Goal: Task Accomplishment & Management: Complete application form

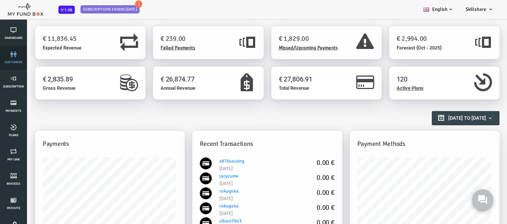
click at [11, 57] on link "customers" at bounding box center [13, 58] width 22 height 24
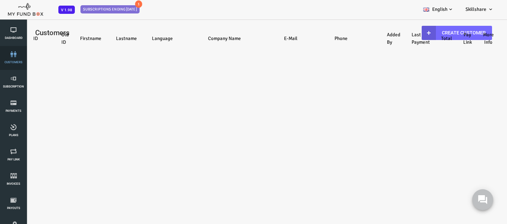
select select "100"
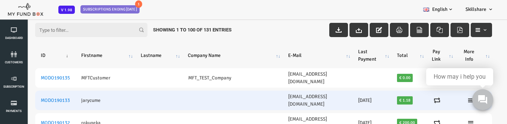
scroll to position [37, 0]
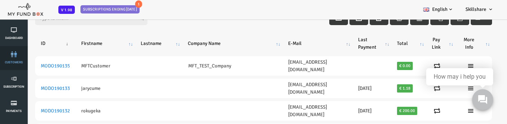
click at [18, 54] on icon at bounding box center [14, 54] width 18 height 6
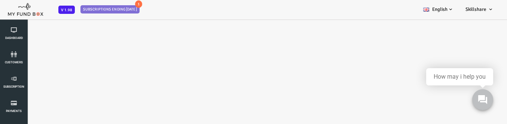
select select "100"
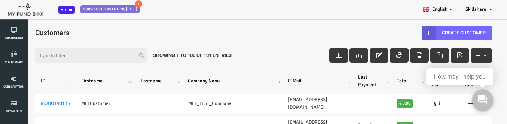
scroll to position [0, 0]
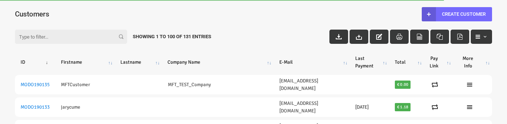
select select "100"
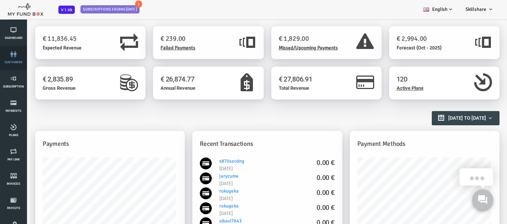
click at [15, 55] on icon at bounding box center [13, 54] width 22 height 6
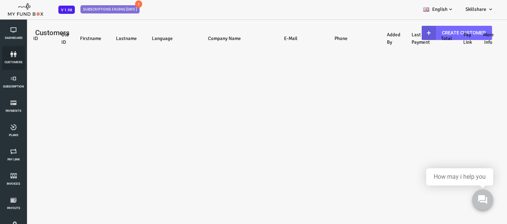
select select "100"
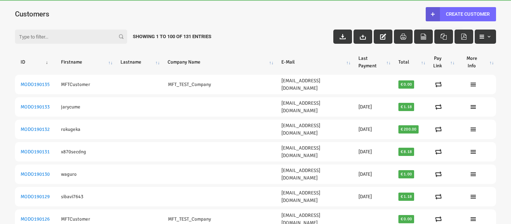
select select "100"
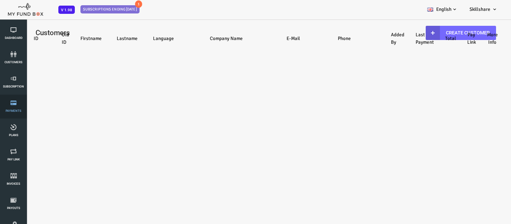
click at [0, 0] on span "Payments" at bounding box center [0, 0] width 0 height 0
select select "100"
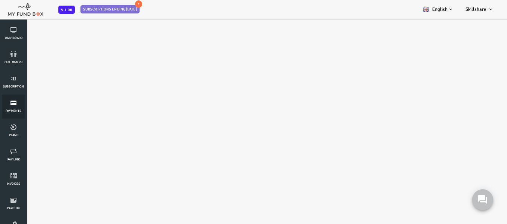
select select "100"
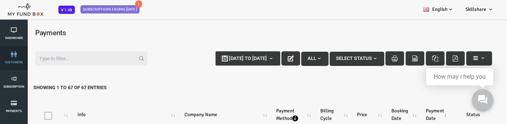
click at [16, 52] on icon at bounding box center [14, 54] width 18 height 6
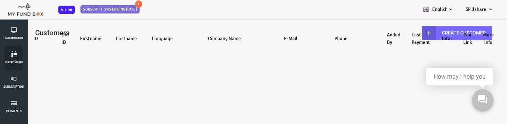
select select "100"
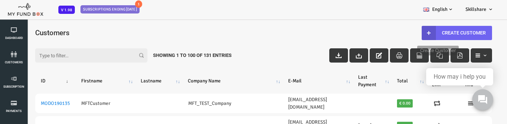
click at [455, 33] on link "Create Customer" at bounding box center [436, 33] width 70 height 14
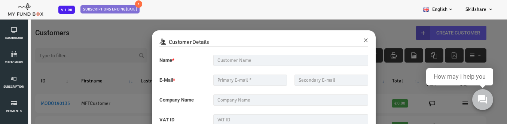
scroll to position [37, 0]
